Goal: Find specific page/section: Find specific page/section

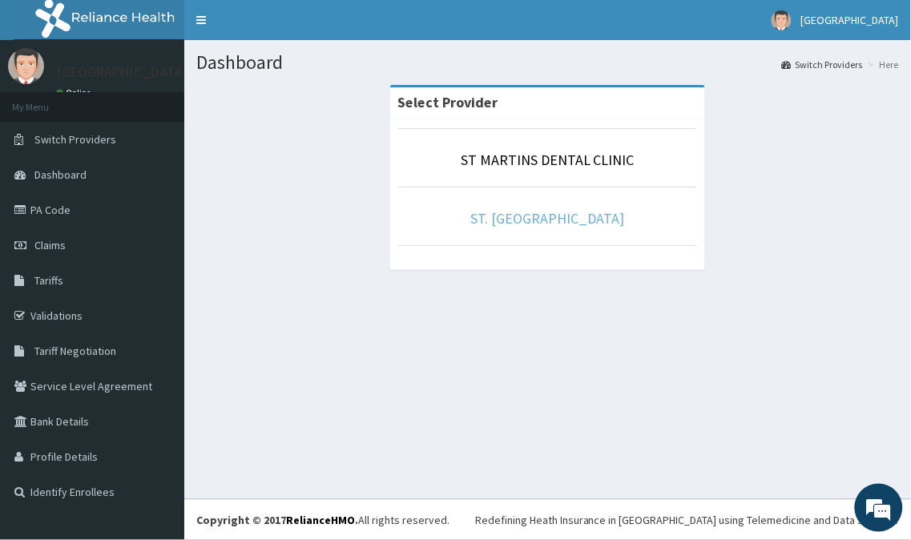
click at [561, 220] on link "ST. [GEOGRAPHIC_DATA]" at bounding box center [548, 218] width 154 height 18
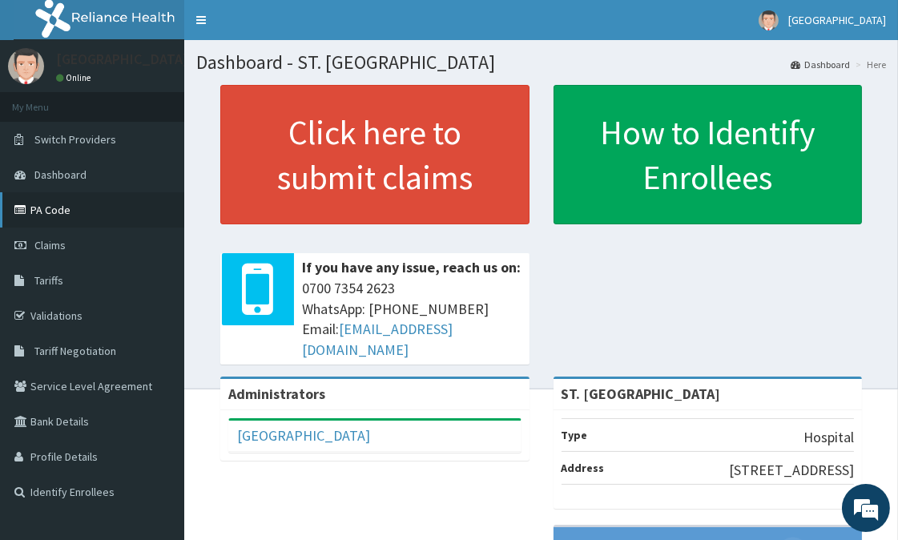
click at [54, 207] on link "PA Code" at bounding box center [92, 209] width 184 height 35
